Goal: Information Seeking & Learning: Learn about a topic

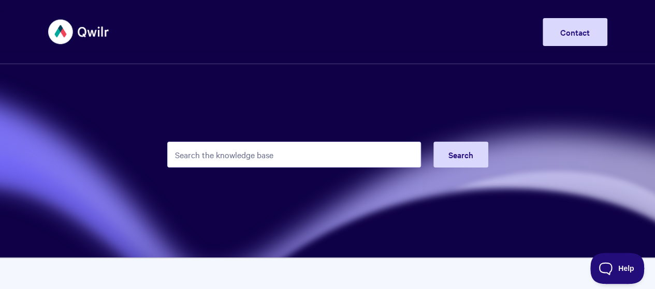
click at [258, 160] on input "Search the knowledge base" at bounding box center [294, 155] width 254 height 26
type input "personalization"
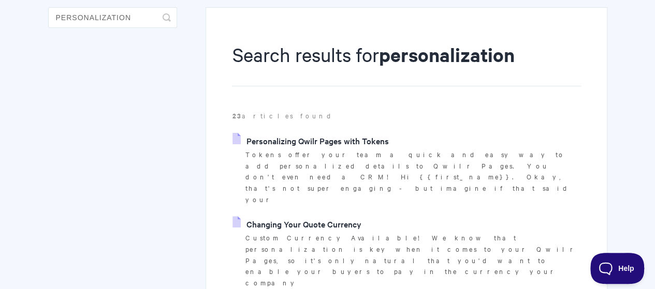
scroll to position [100, 0]
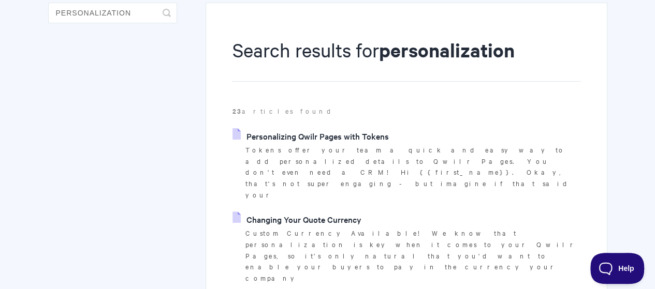
click at [368, 138] on link "Personalizing Qwilr Pages with Tokens" at bounding box center [310, 136] width 156 height 16
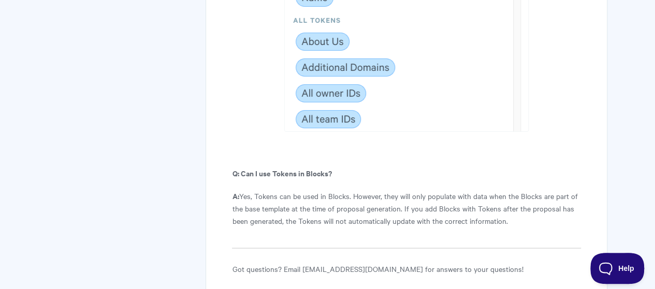
scroll to position [5963, 0]
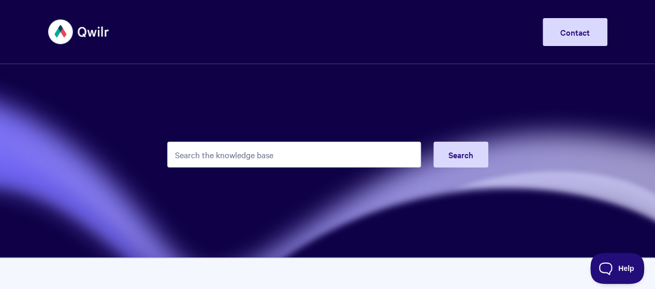
click at [271, 155] on input "Search the knowledge base" at bounding box center [294, 155] width 254 height 26
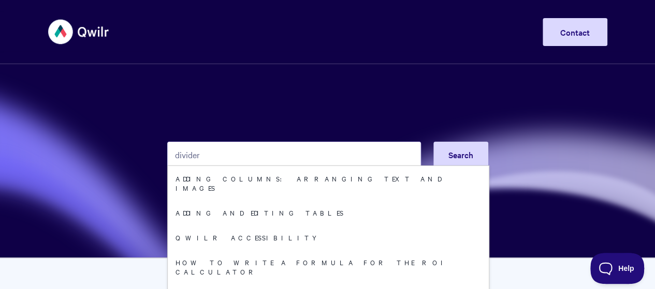
type input "divider"
